Goal: Complete application form: Complete application form

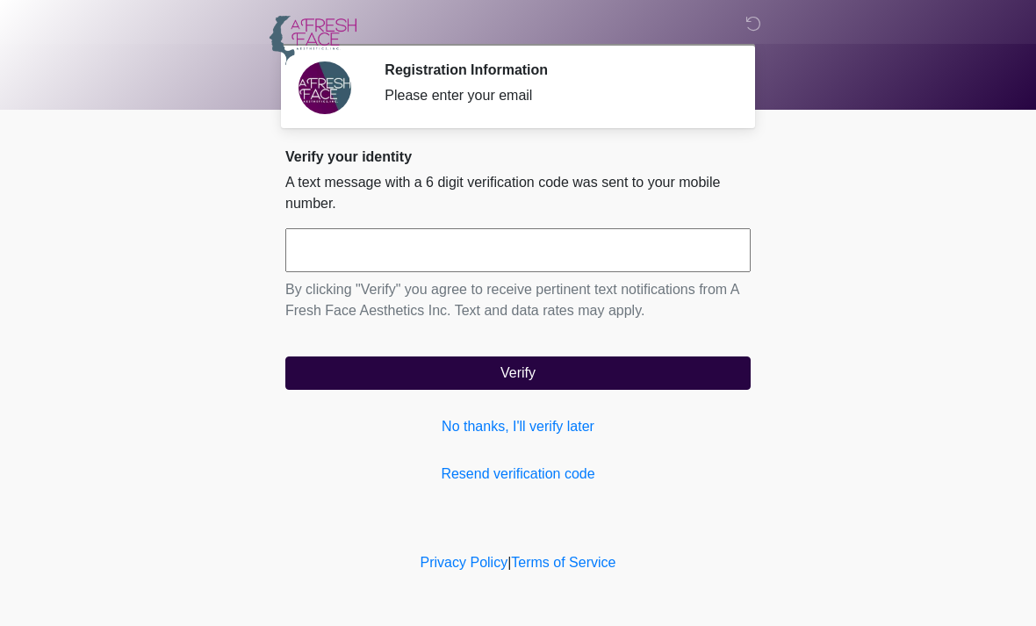
click at [491, 421] on link "No thanks, I'll verify later" at bounding box center [517, 426] width 465 height 21
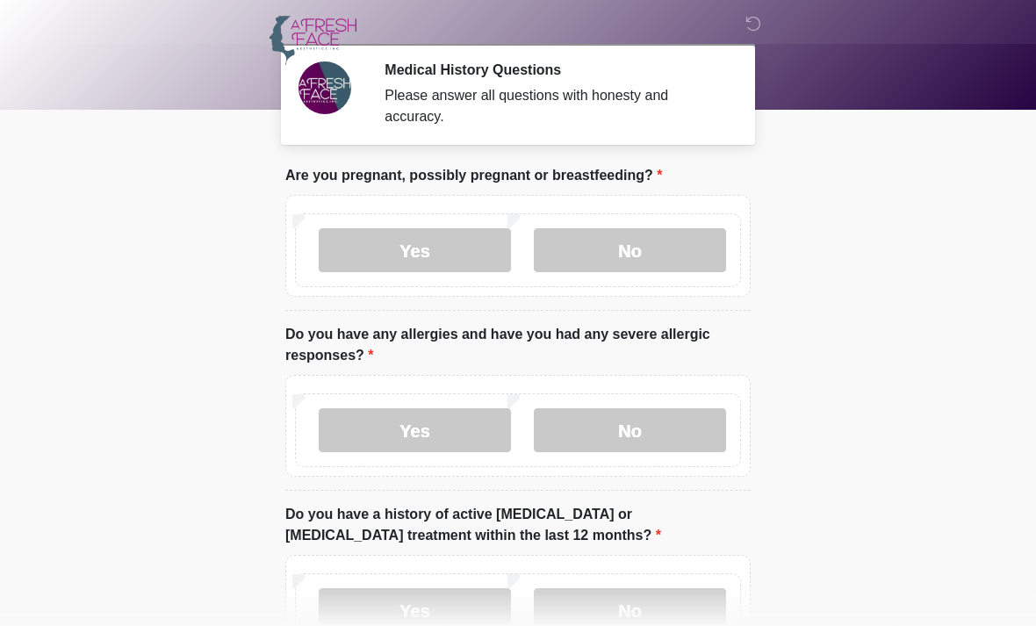
click at [652, 252] on label "No" at bounding box center [630, 250] width 192 height 44
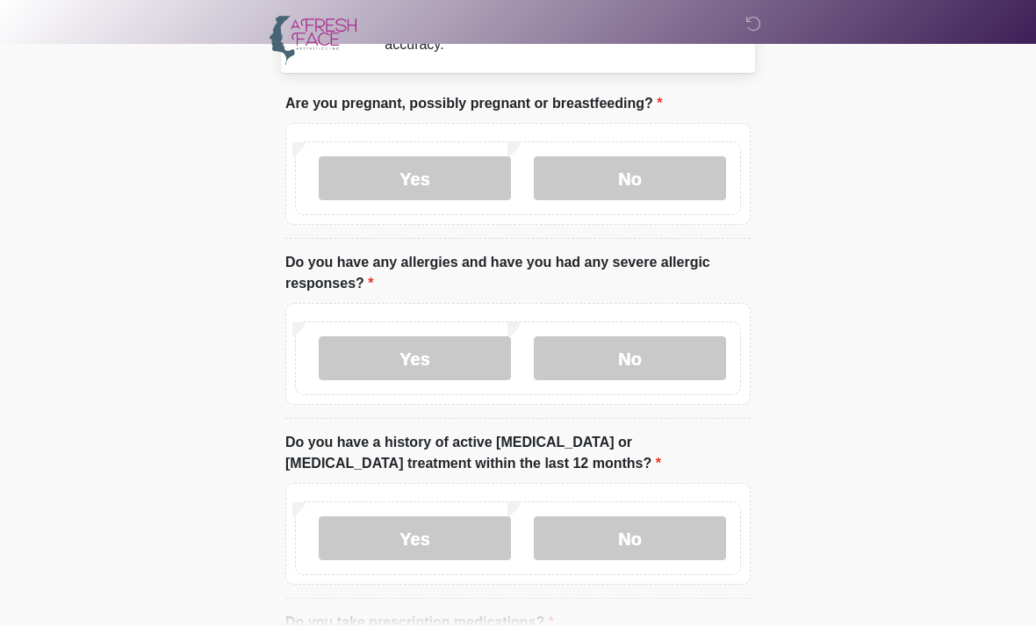
scroll to position [83, 0]
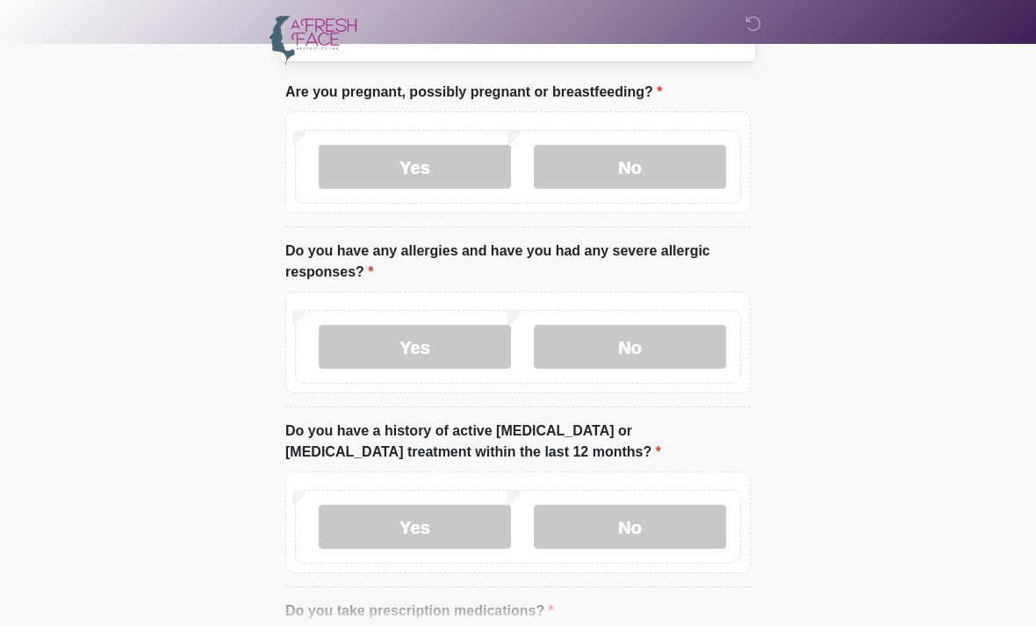
click at [668, 357] on label "No" at bounding box center [630, 347] width 192 height 44
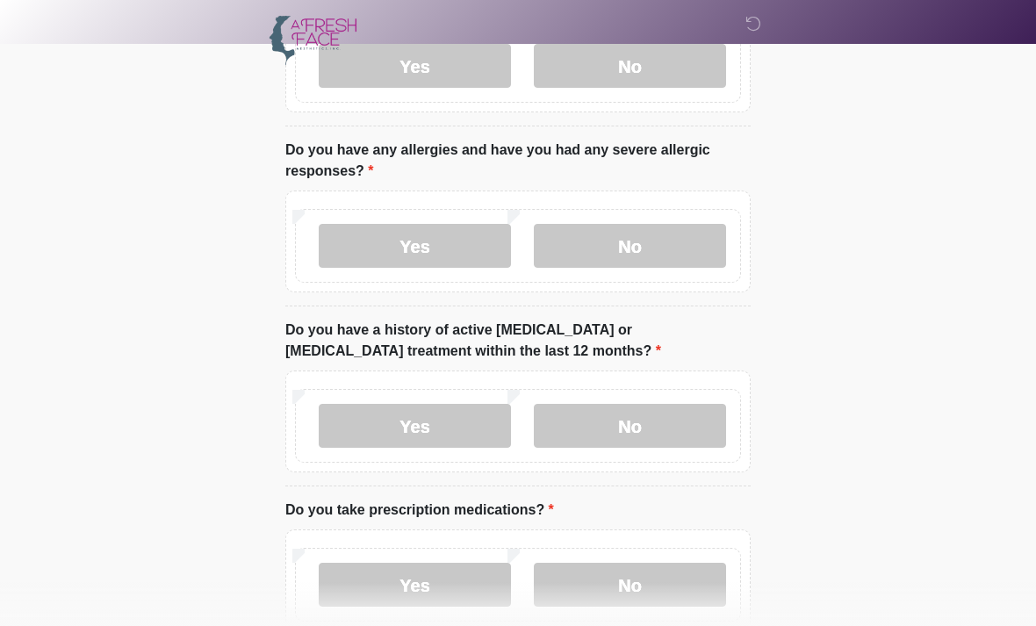
scroll to position [187, 0]
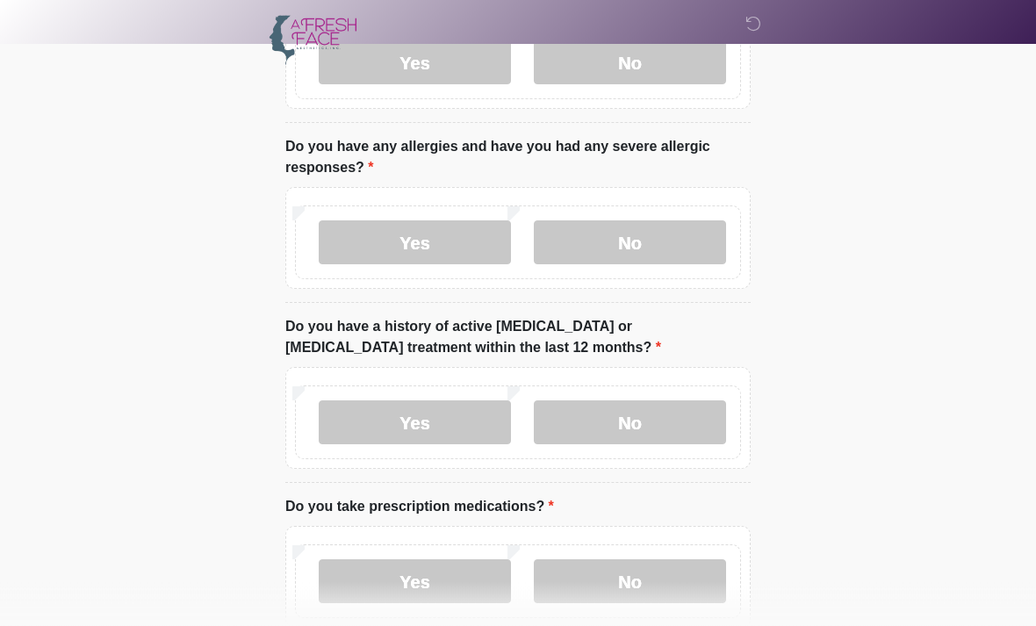
click at [650, 433] on label "No" at bounding box center [630, 423] width 192 height 44
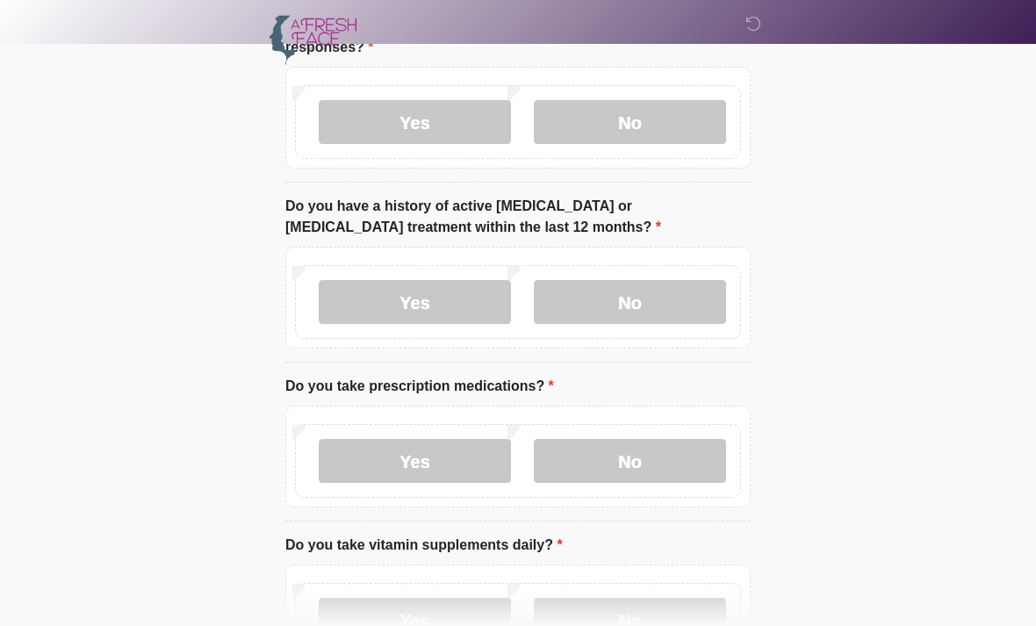
scroll to position [310, 0]
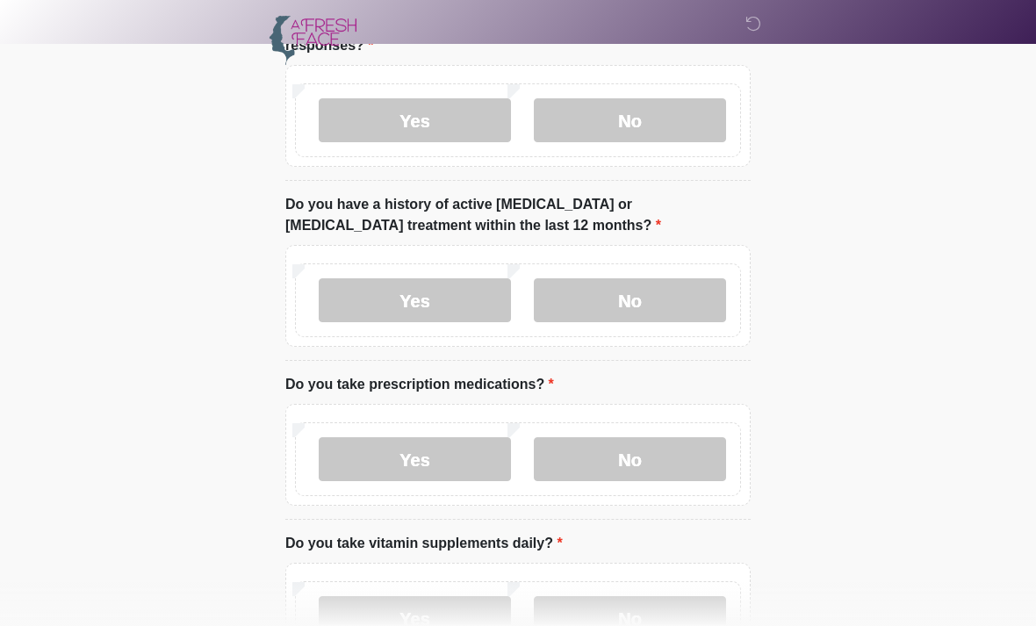
click at [444, 464] on label "Yes" at bounding box center [415, 459] width 192 height 44
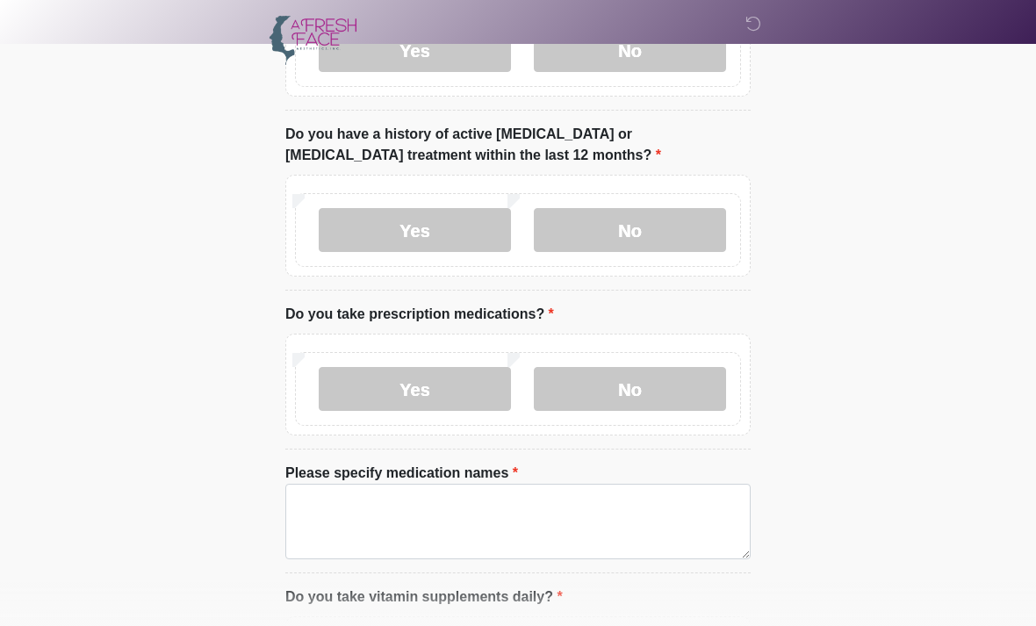
scroll to position [419, 0]
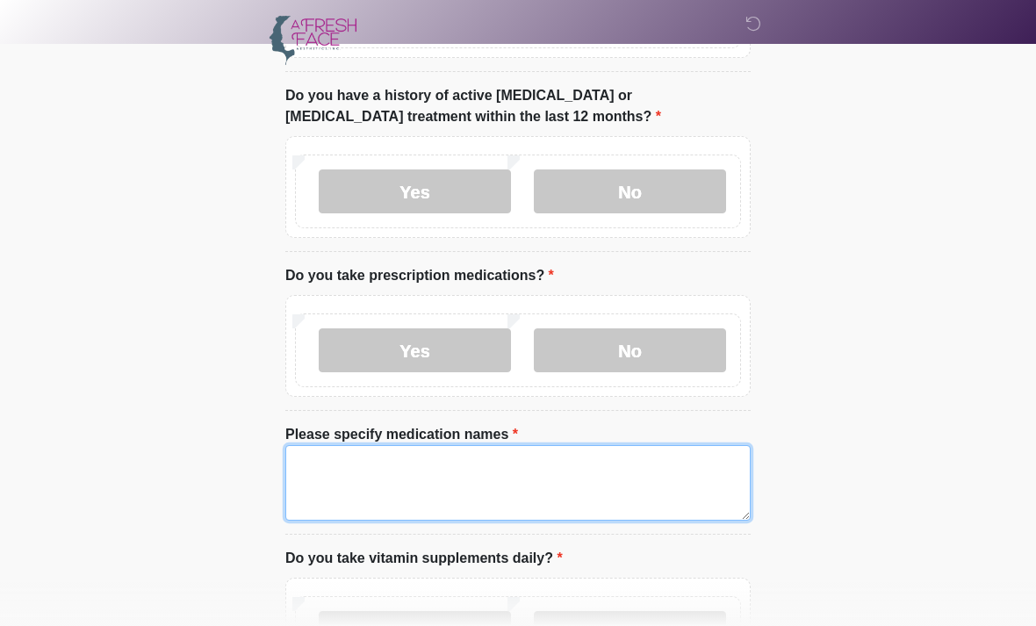
click at [418, 497] on textarea "Please specify medication names" at bounding box center [517, 482] width 465 height 75
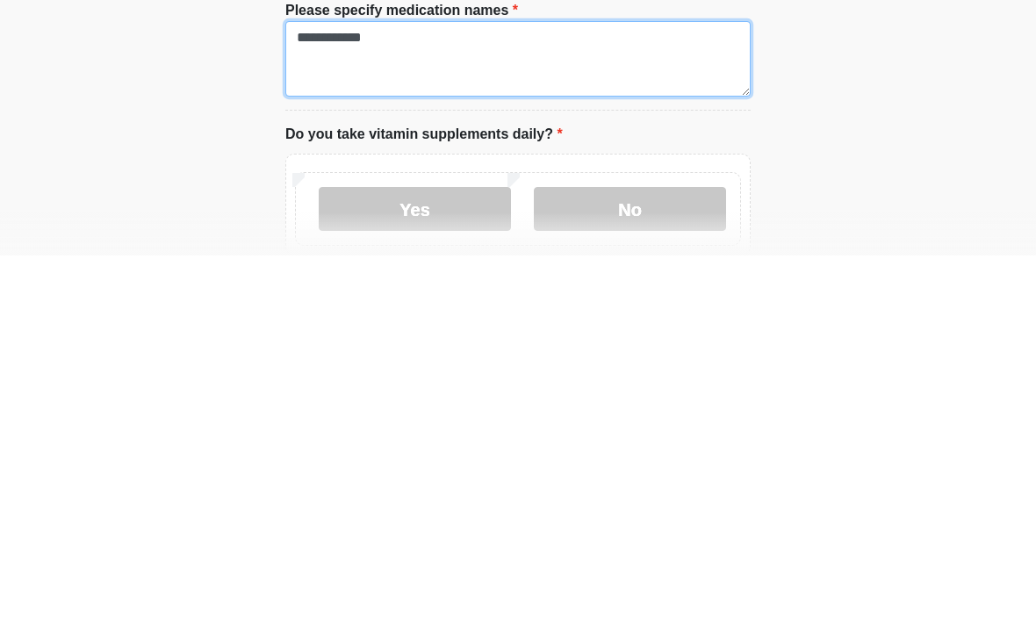
scroll to position [476, 0]
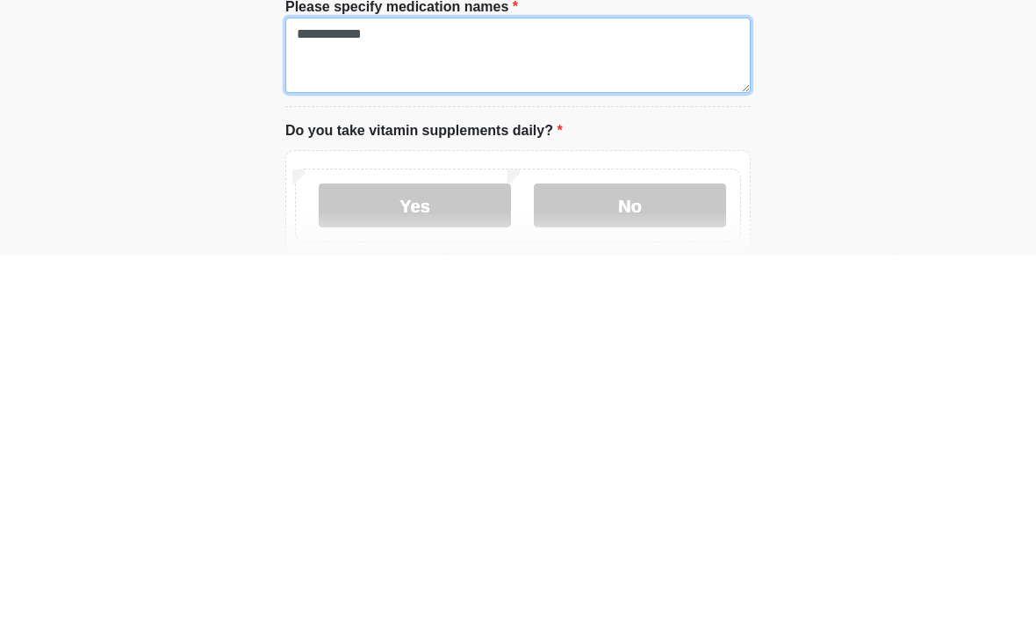
type textarea "**********"
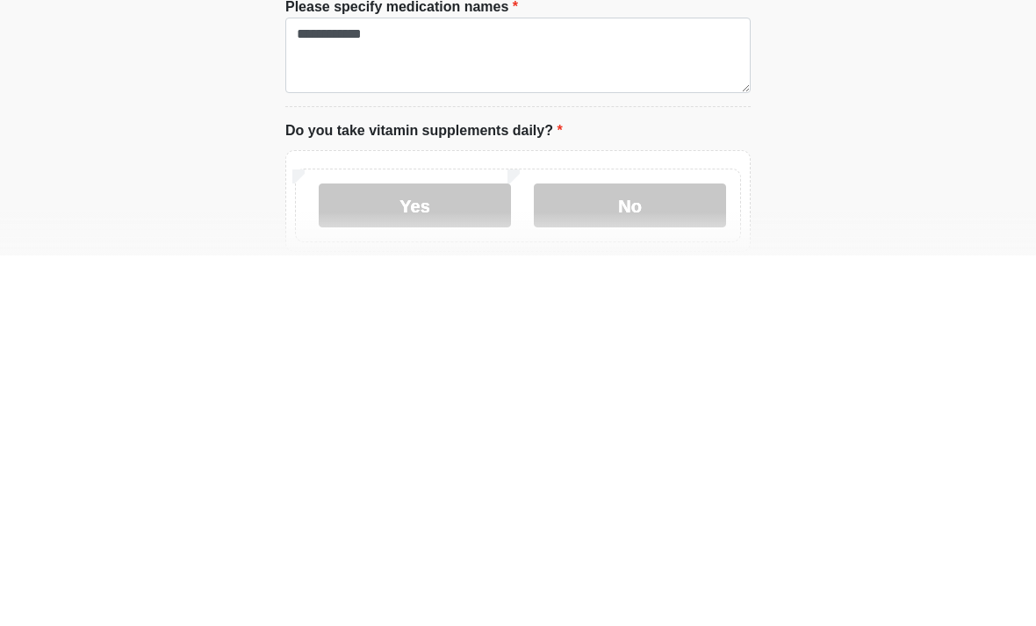
click at [445, 554] on label "Yes" at bounding box center [415, 576] width 192 height 44
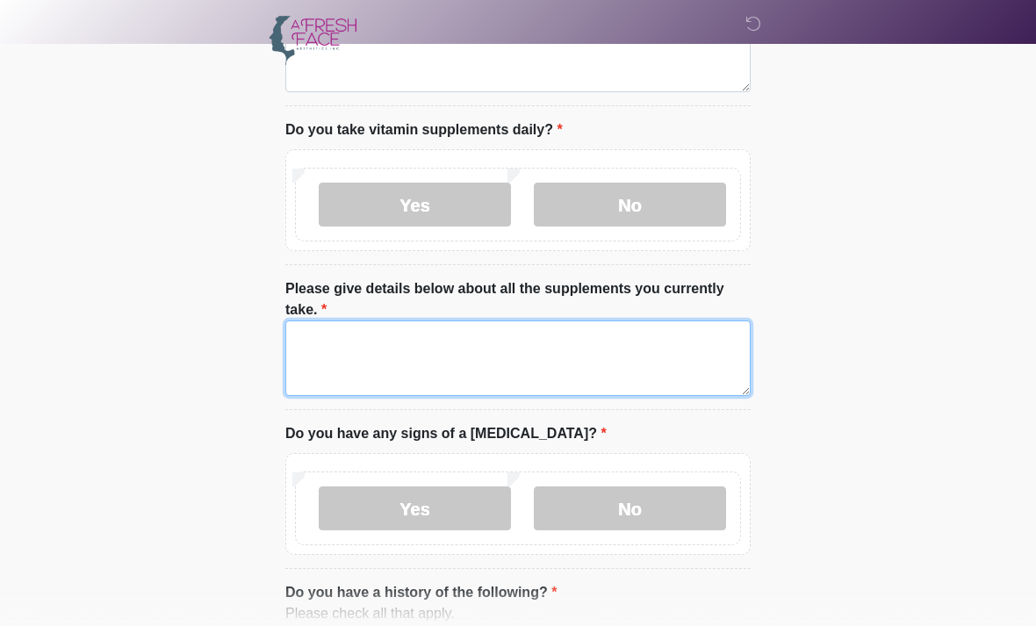
click at [406, 360] on textarea "Please give details below about all the supplements you currently take." at bounding box center [517, 357] width 465 height 75
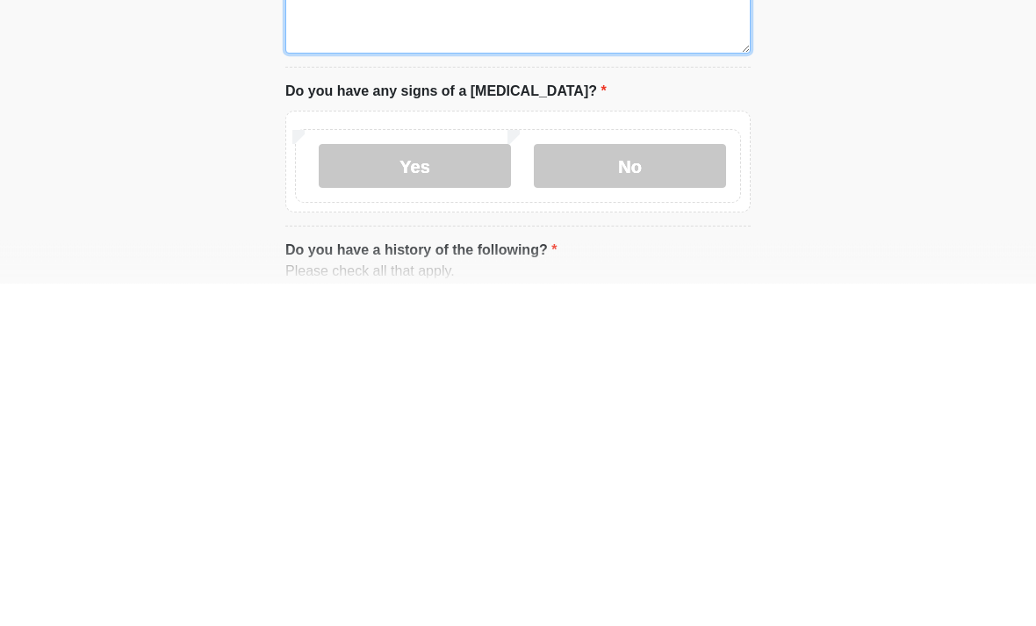
type textarea "**********"
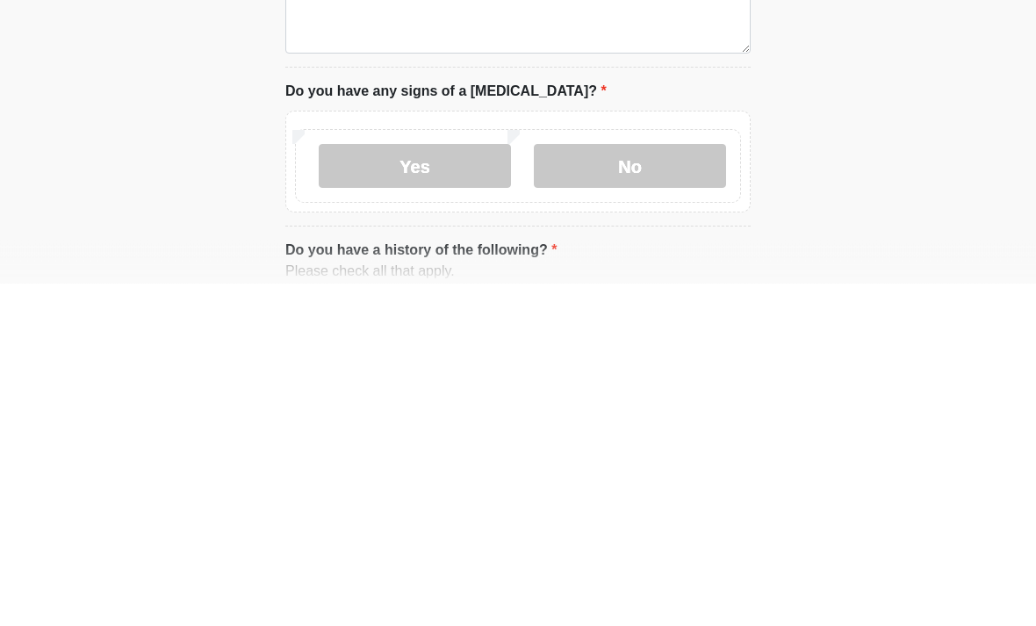
click at [650, 487] on label "No" at bounding box center [630, 509] width 192 height 44
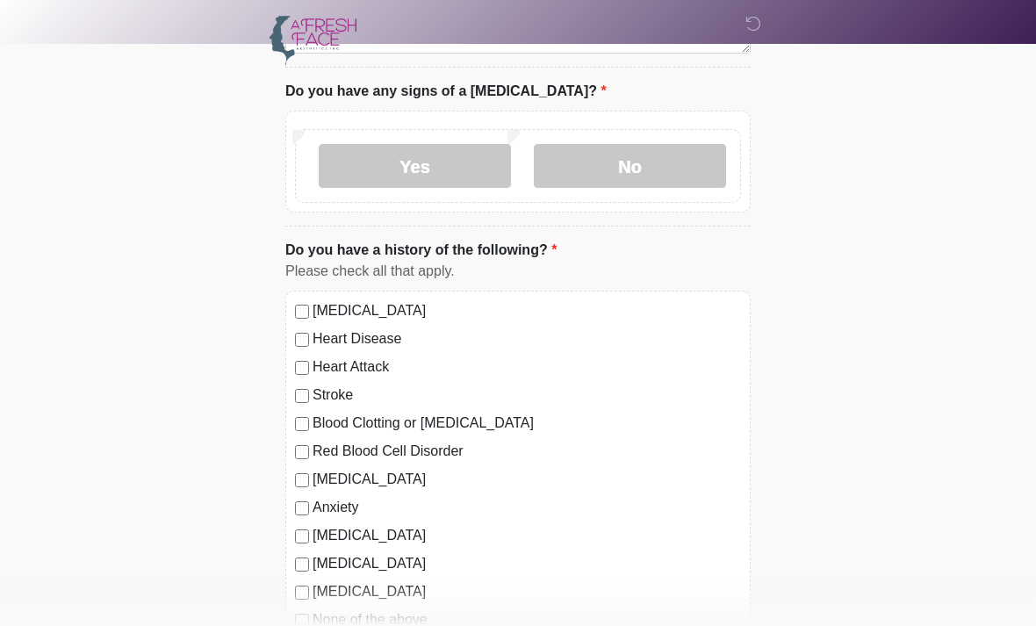
click at [682, 176] on label "No" at bounding box center [630, 166] width 192 height 44
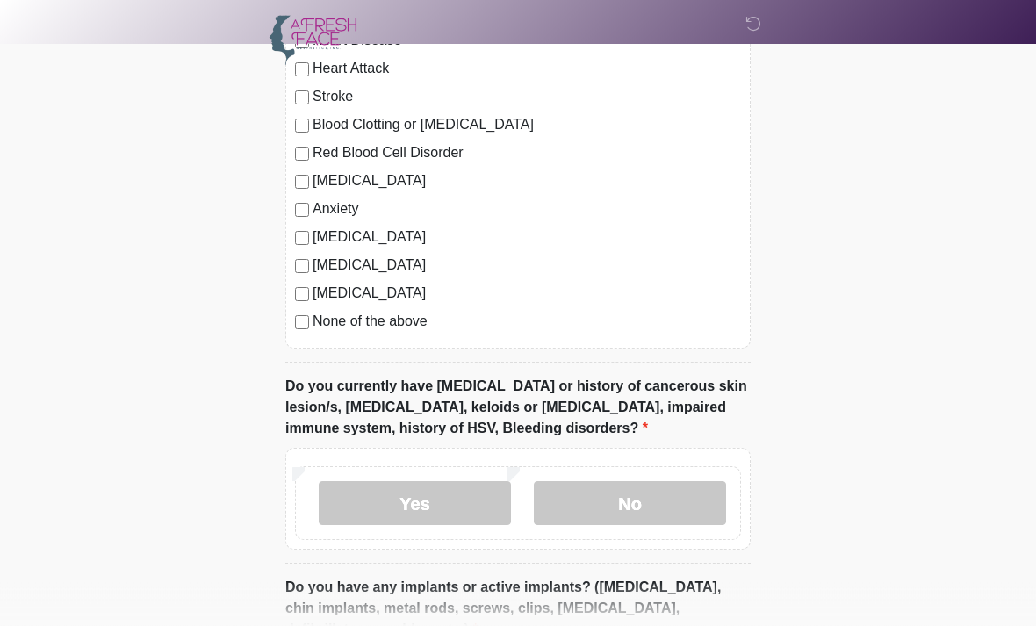
scroll to position [1492, 0]
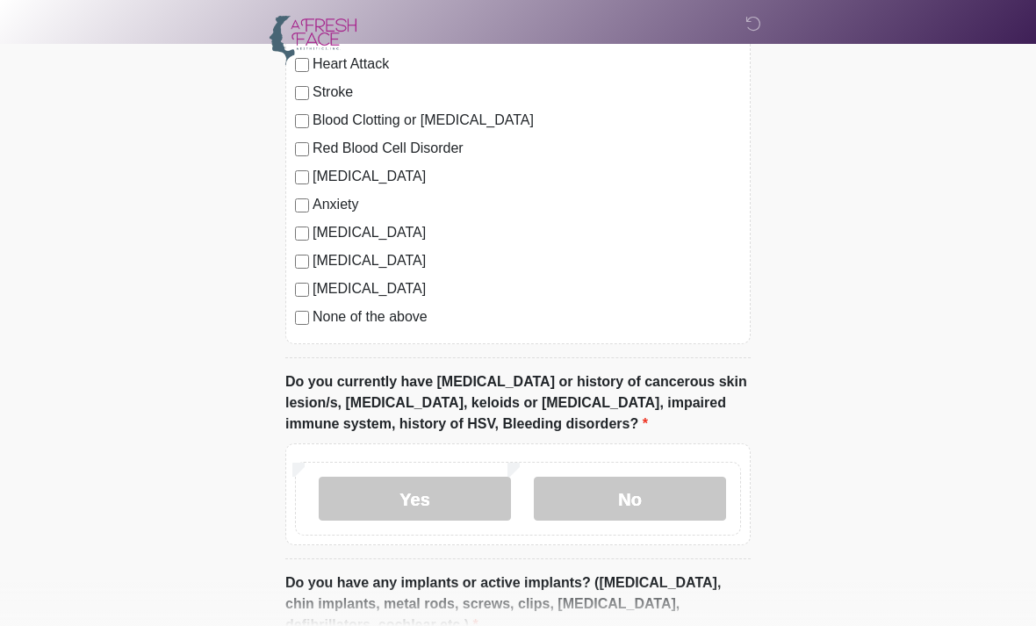
click at [650, 503] on label "No" at bounding box center [630, 499] width 192 height 44
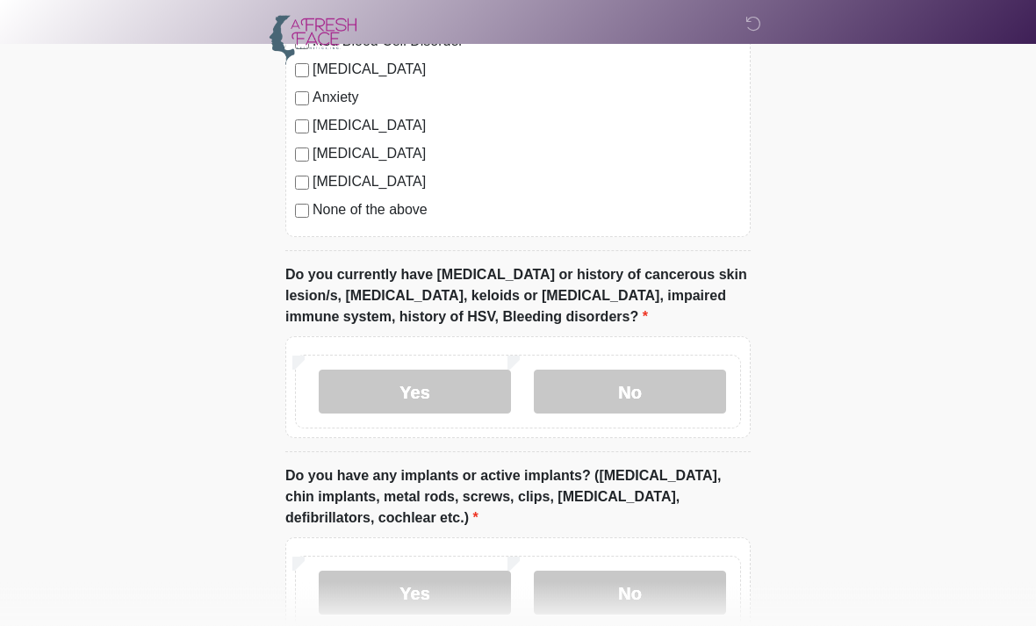
scroll to position [1597, 0]
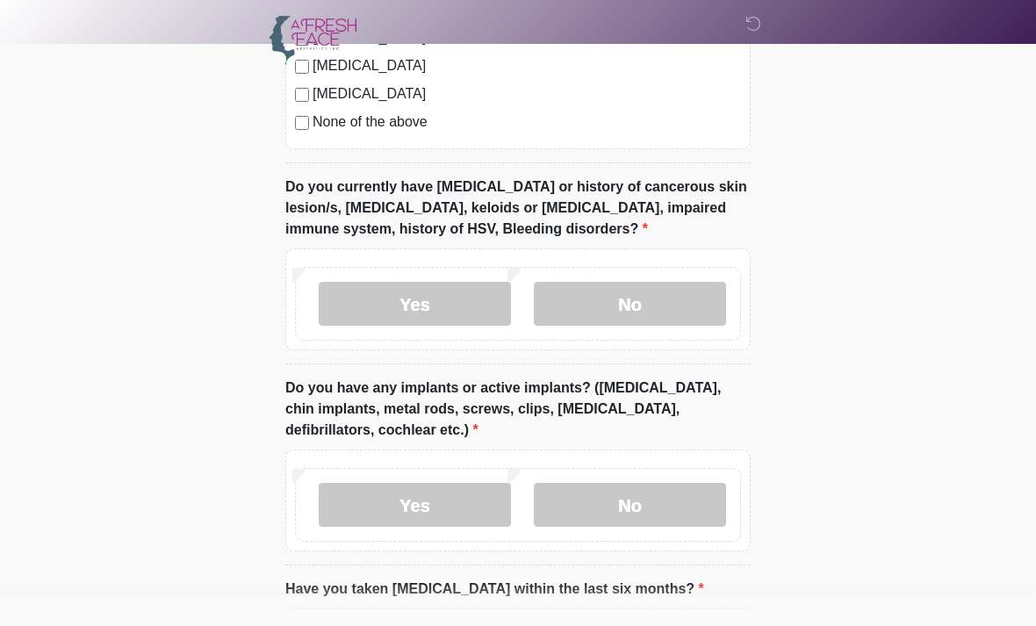
click at [663, 512] on label "No" at bounding box center [630, 505] width 192 height 44
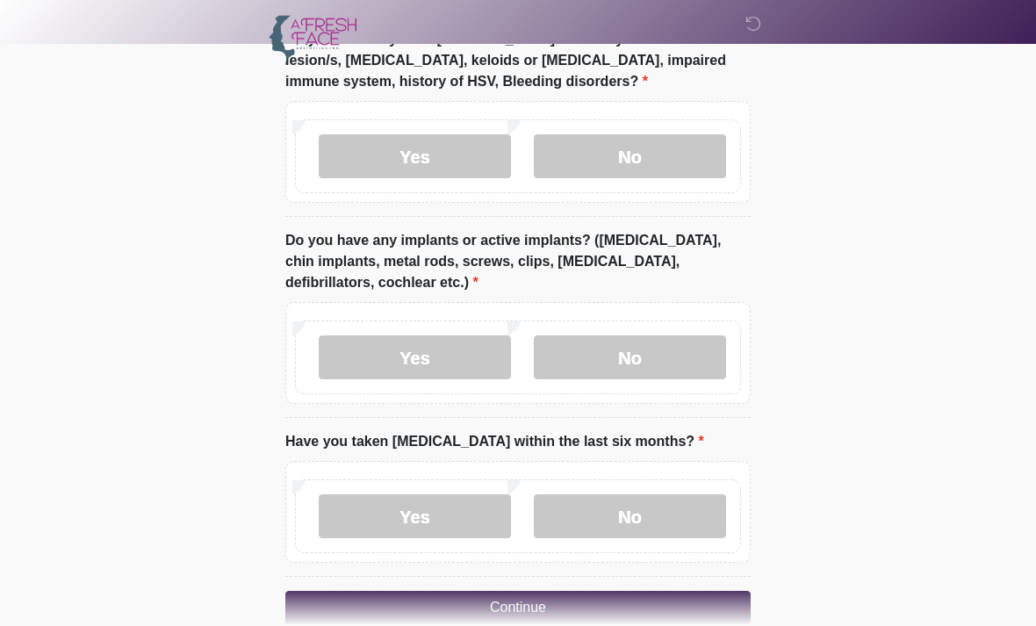
click at [687, 525] on label "No" at bounding box center [630, 517] width 192 height 44
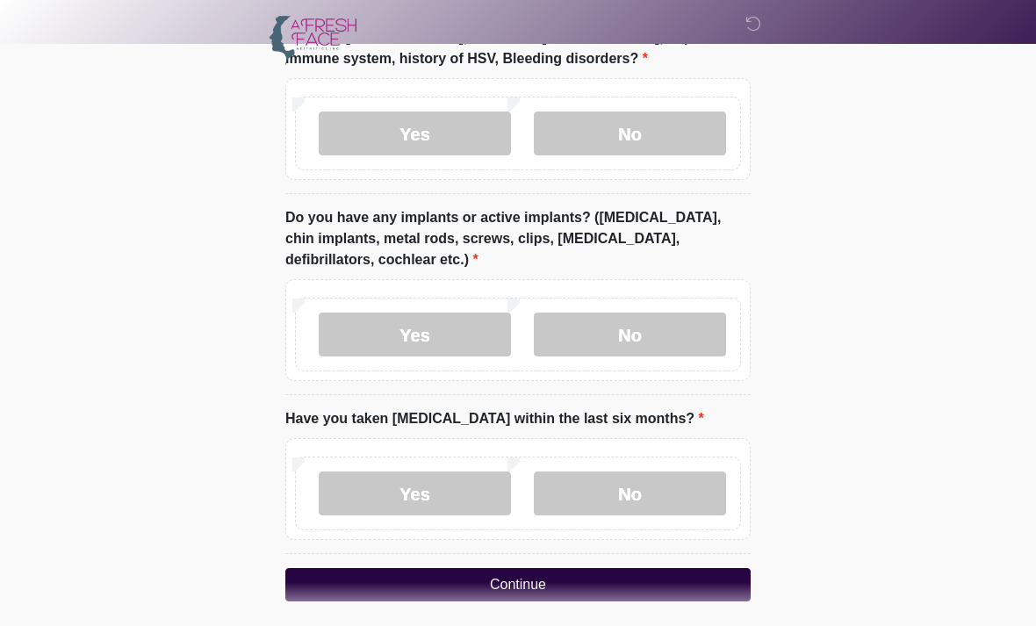
scroll to position [1864, 0]
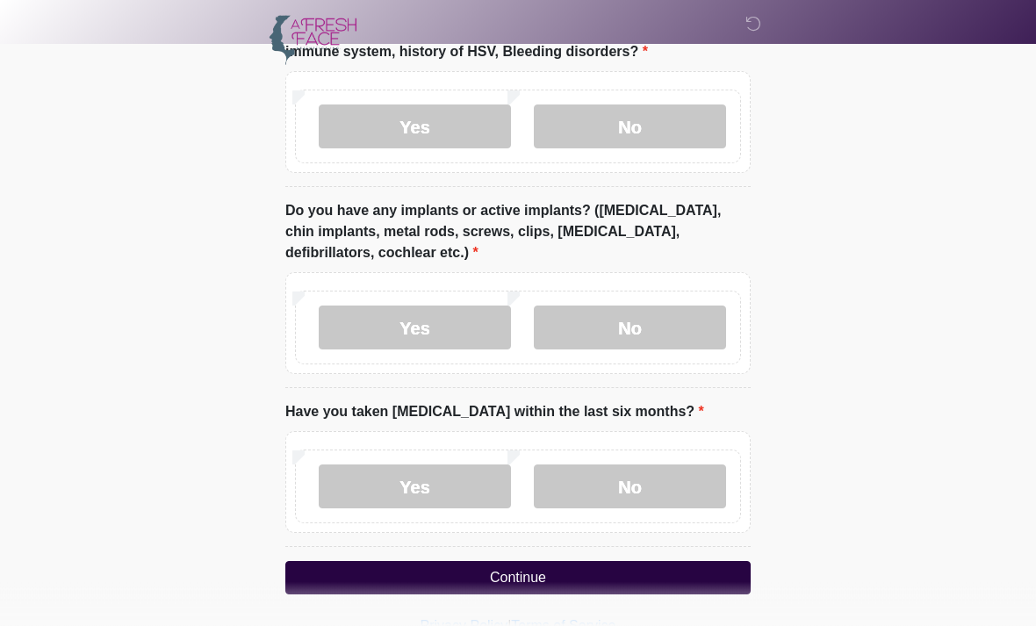
click at [545, 584] on button "Continue" at bounding box center [517, 578] width 465 height 33
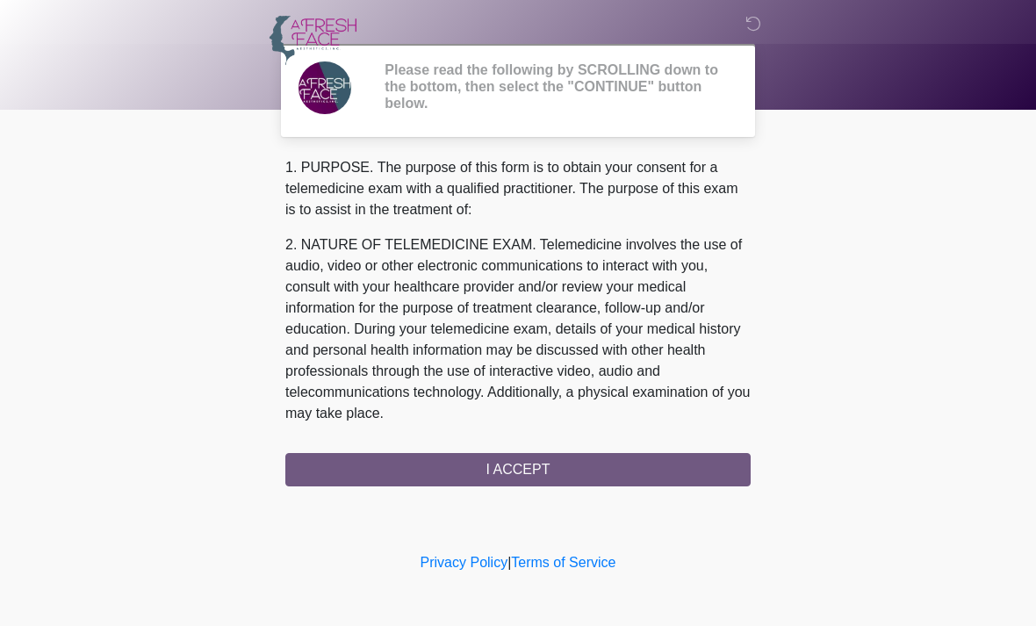
scroll to position [0, 0]
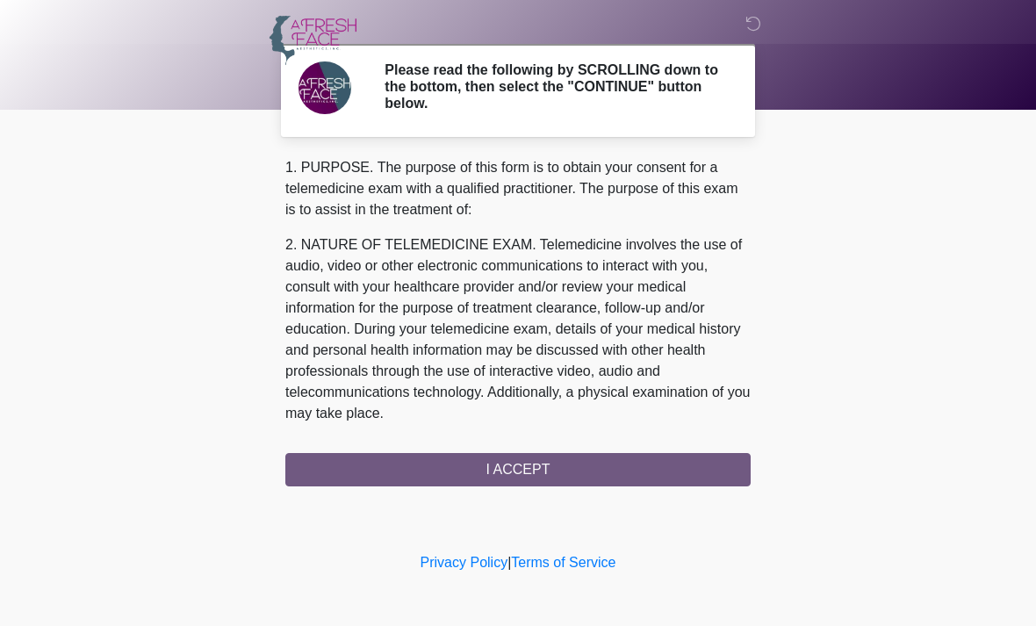
click at [604, 471] on div "1. PURPOSE. The purpose of this form is to obtain your consent for a telemedici…" at bounding box center [517, 321] width 465 height 329
click at [552, 473] on div "1. PURPOSE. The purpose of this form is to obtain your consent for a telemedici…" at bounding box center [517, 321] width 465 height 329
click at [509, 474] on div "1. PURPOSE. The purpose of this form is to obtain your consent for a telemedici…" at bounding box center [517, 321] width 465 height 329
click at [515, 480] on div "1. PURPOSE. The purpose of this form is to obtain your consent for a telemedici…" at bounding box center [517, 321] width 465 height 329
click at [530, 483] on div "1. PURPOSE. The purpose of this form is to obtain your consent for a telemedici…" at bounding box center [517, 321] width 465 height 329
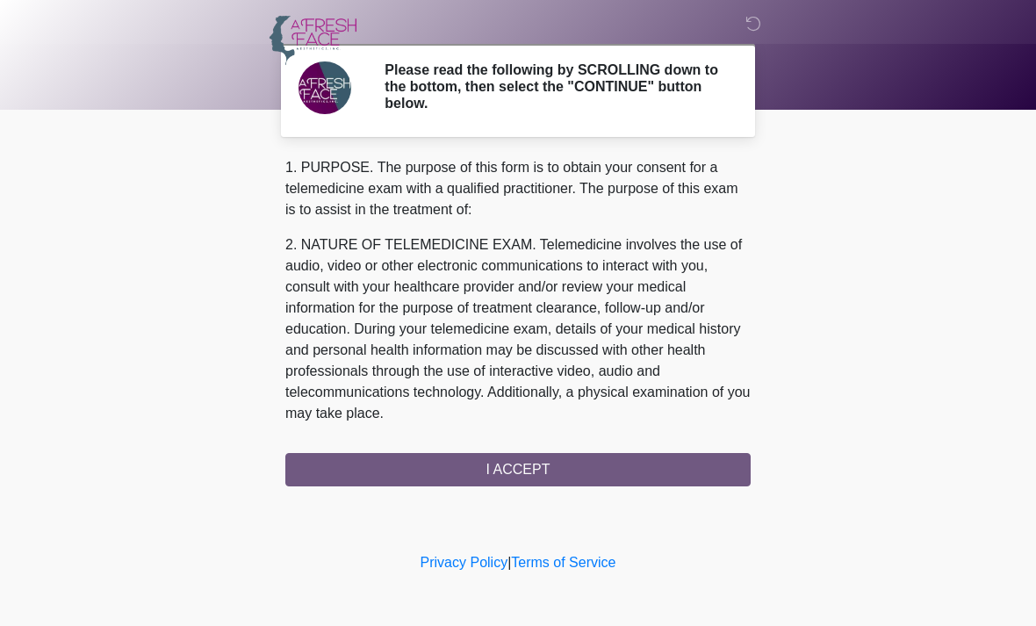
click at [536, 476] on div "1. PURPOSE. The purpose of this form is to obtain your consent for a telemedici…" at bounding box center [517, 321] width 465 height 329
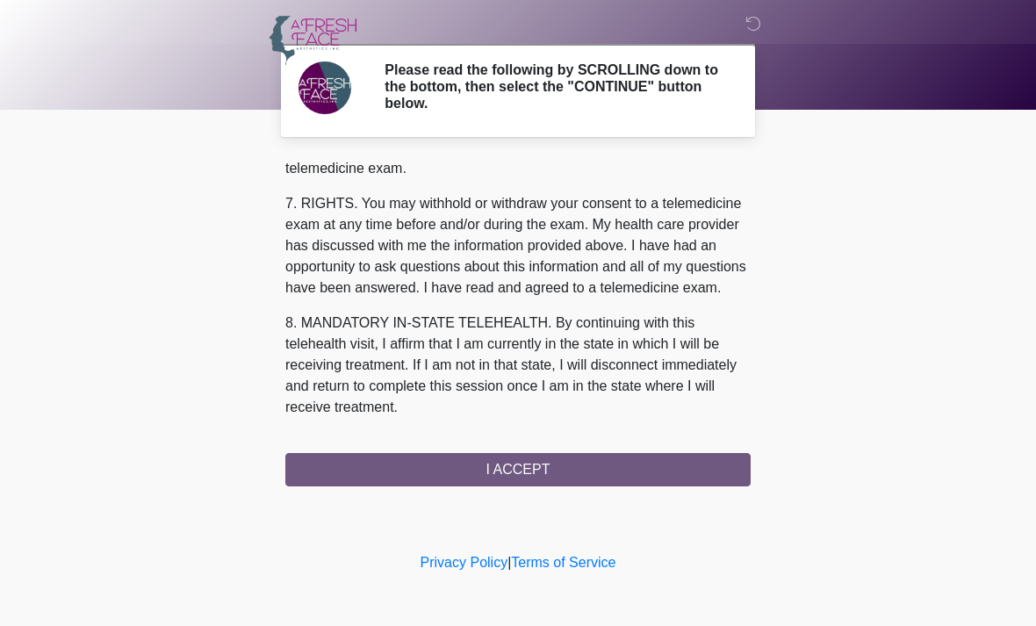
click at [553, 471] on button "I ACCEPT" at bounding box center [517, 469] width 465 height 33
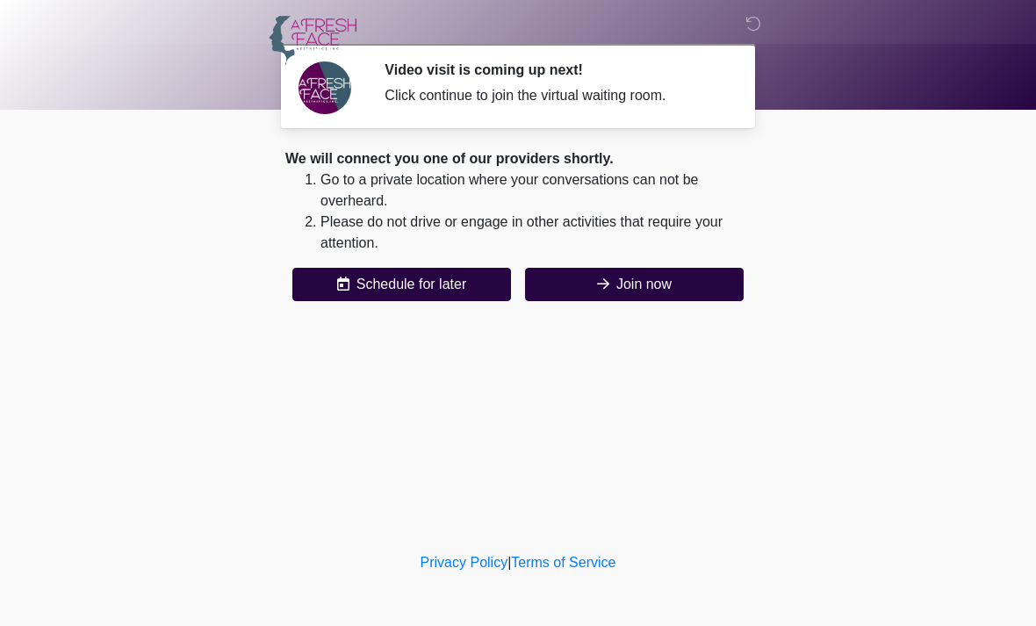
click at [660, 287] on button "Join now" at bounding box center [634, 284] width 219 height 33
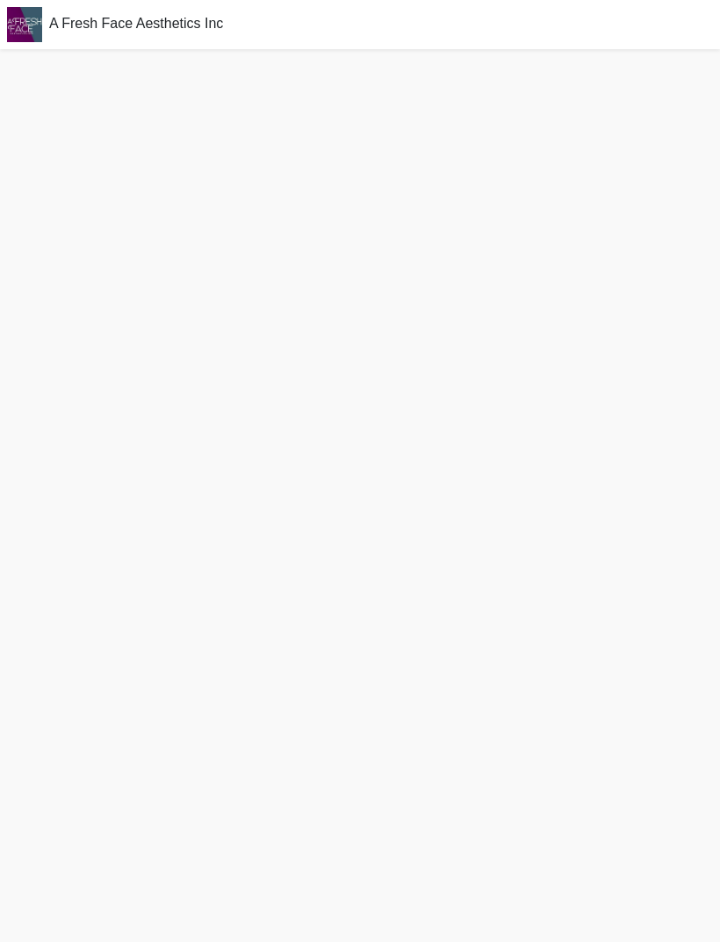
scroll to position [5, 0]
